Goal: Communication & Community: Participate in discussion

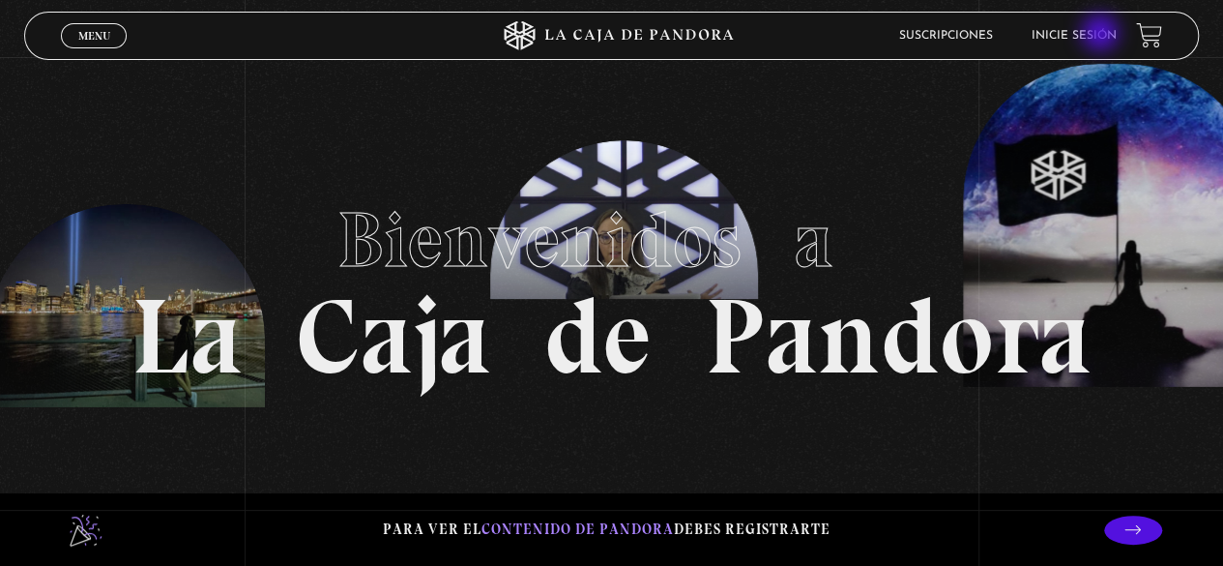
click at [1102, 35] on link "Inicie sesión" at bounding box center [1074, 36] width 85 height 12
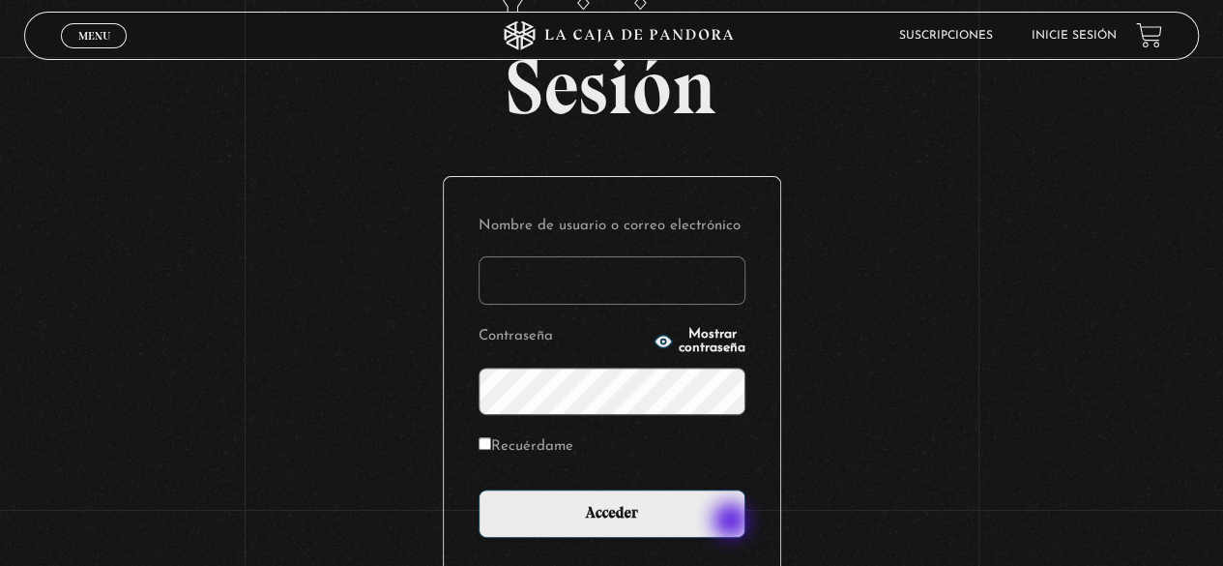
scroll to position [272, 0]
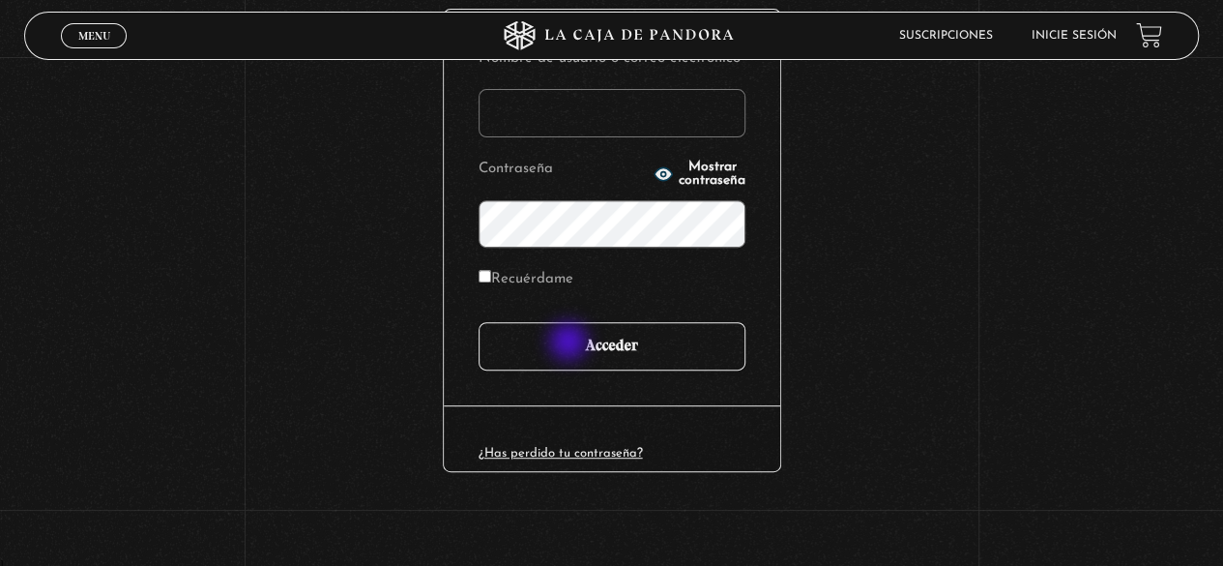
type input "[EMAIL_ADDRESS][DOMAIN_NAME]"
click at [571, 342] on input "Acceder" at bounding box center [612, 346] width 267 height 48
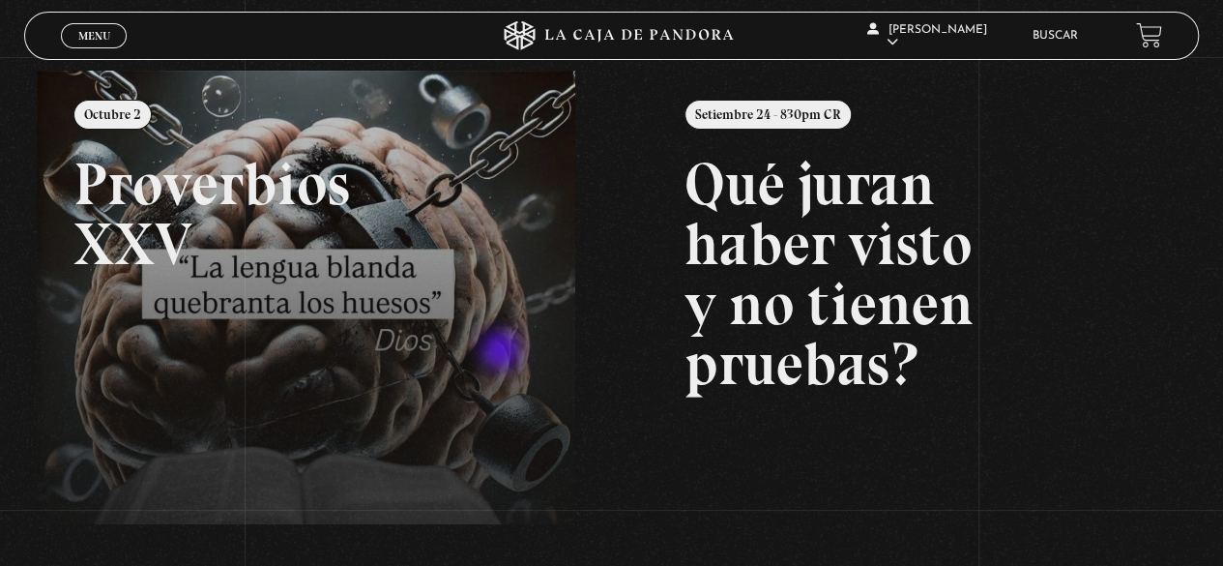
scroll to position [193, 0]
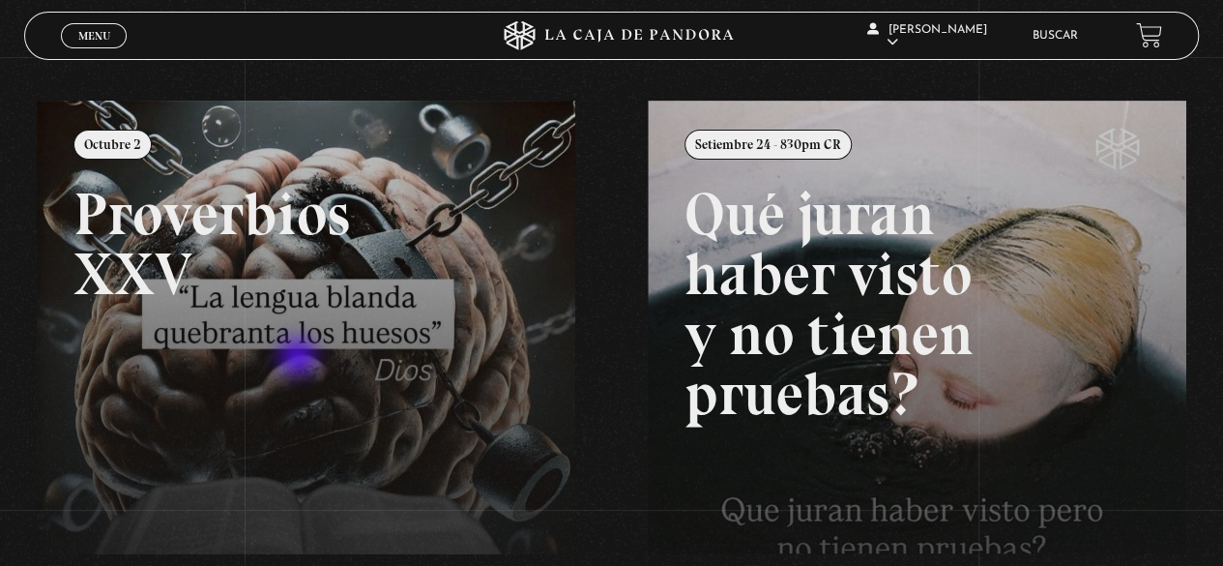
click at [300, 359] on link at bounding box center [648, 384] width 1223 height 566
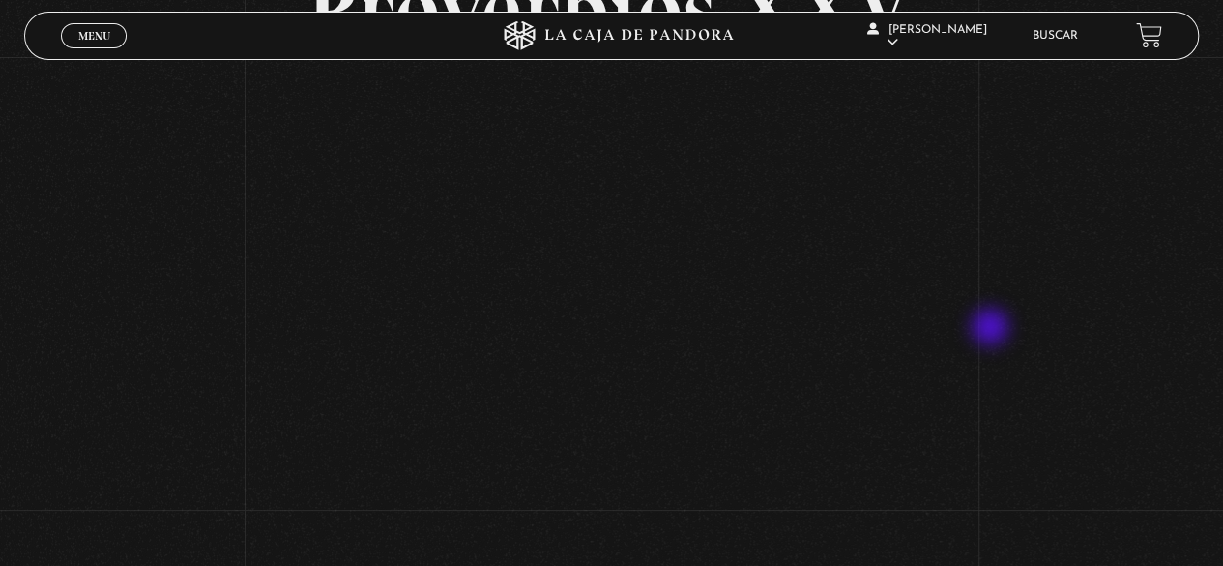
scroll to position [193, 0]
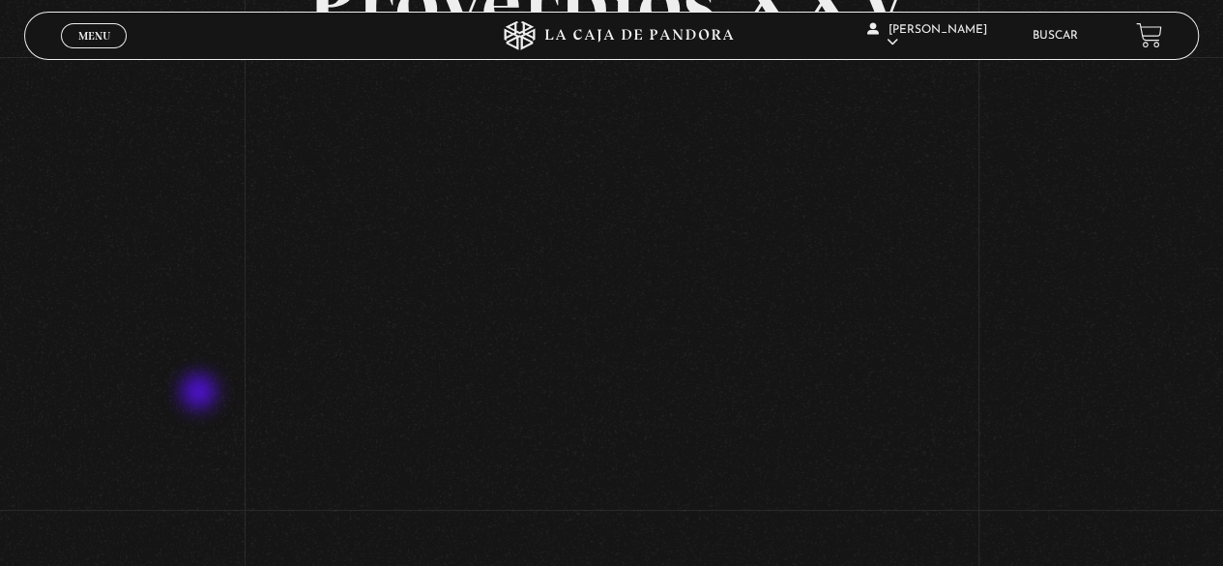
click at [201, 394] on div "Volver Octubre 2 Proverbios XXV" at bounding box center [611, 193] width 1223 height 659
